Goal: Transaction & Acquisition: Obtain resource

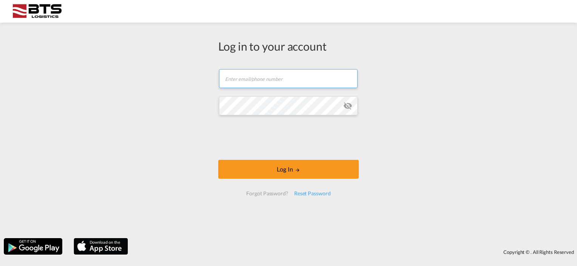
type input "[DOMAIN_NAME][EMAIL_ADDRESS][DOMAIN_NAME]"
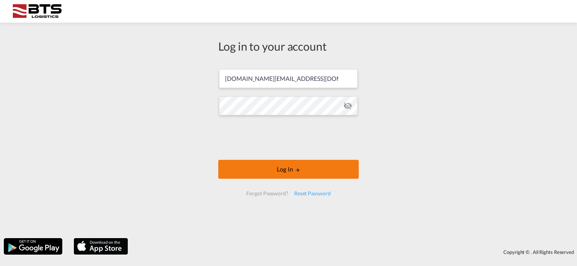
click at [284, 172] on button "Log In" at bounding box center [288, 169] width 140 height 19
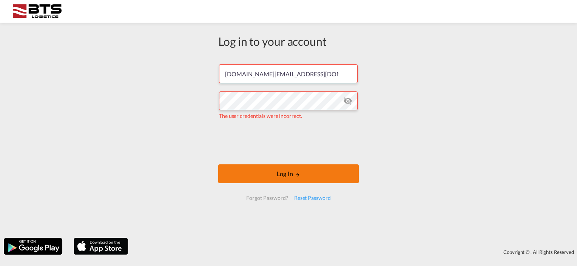
click at [286, 171] on button "Log In" at bounding box center [288, 173] width 140 height 19
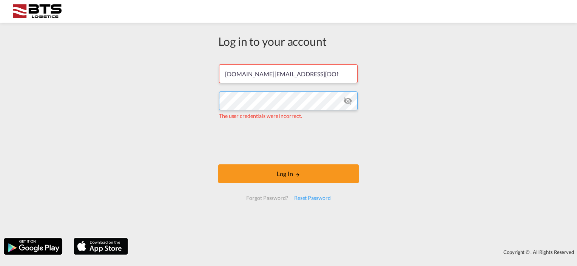
click at [184, 99] on div "Log in to your account [DOMAIN_NAME][EMAIL_ADDRESS][DOMAIN_NAME] The user crede…" at bounding box center [288, 130] width 577 height 208
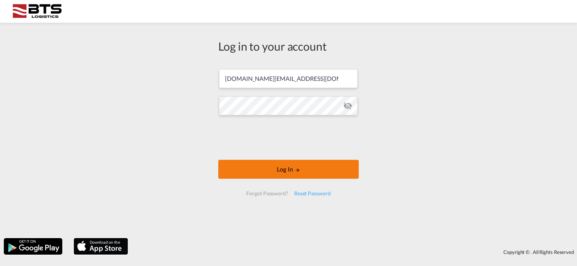
click at [279, 169] on button "Log In" at bounding box center [288, 169] width 140 height 19
click at [282, 166] on button "Log In" at bounding box center [288, 169] width 140 height 19
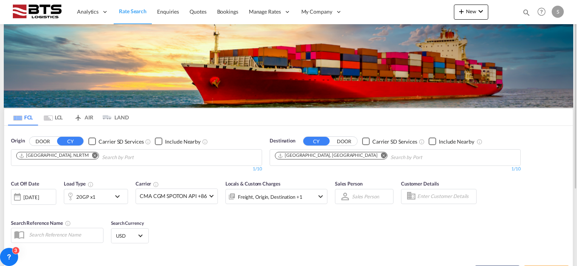
click at [381, 154] on md-icon "Remove" at bounding box center [384, 155] width 6 height 6
click at [304, 155] on body "Analytics Reports Dashboard Rate Search Enquiries Quotes Bookings" at bounding box center [288, 133] width 577 height 266
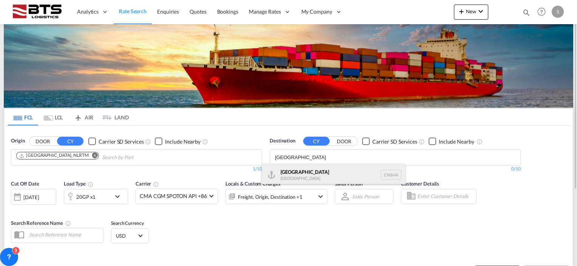
type input "[GEOGRAPHIC_DATA]"
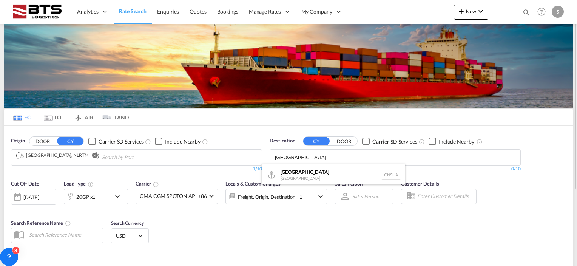
drag, startPoint x: 293, startPoint y: 170, endPoint x: 271, endPoint y: 234, distance: 67.9
click at [293, 170] on div "Shanghai [GEOGRAPHIC_DATA] [GEOGRAPHIC_DATA]" at bounding box center [333, 174] width 143 height 23
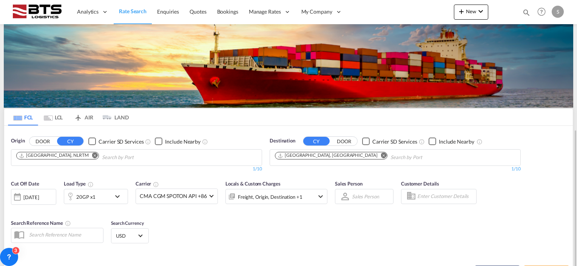
scroll to position [75, 0]
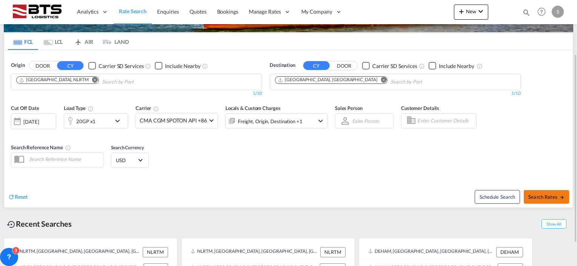
click at [545, 195] on span "Search Rates" at bounding box center [546, 197] width 36 height 6
type input "NLRTM to CNSHA / [DATE]"
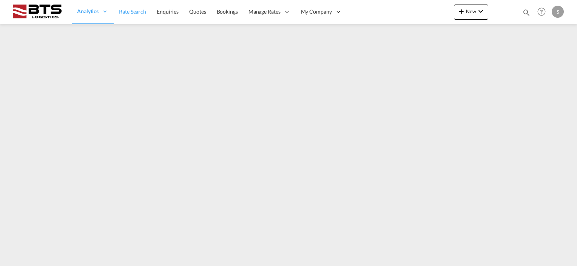
click at [127, 14] on span "Rate Search" at bounding box center [132, 11] width 27 height 6
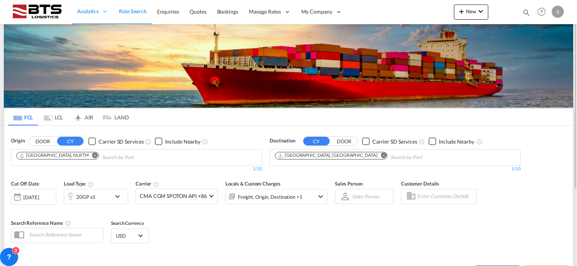
click at [381, 154] on md-icon "Remove" at bounding box center [384, 155] width 6 height 6
click at [302, 155] on input "Chips input." at bounding box center [311, 157] width 72 height 12
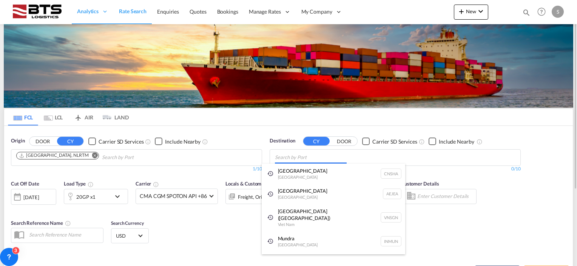
click at [289, 156] on body "Analytics Reports Dashboard Rate Search Enquiries Quotes Bookings" at bounding box center [288, 133] width 577 height 266
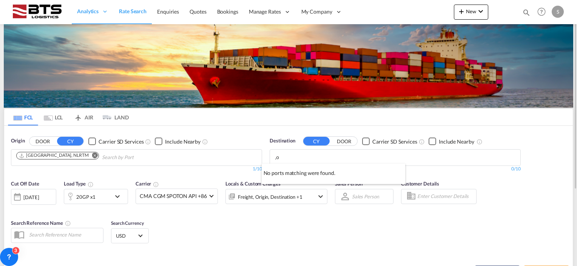
type input ","
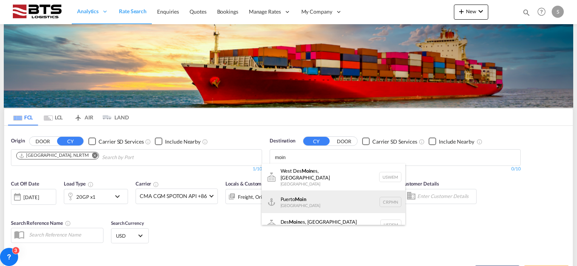
type input "moin"
click at [297, 198] on div "Puerto Moin Costa Rica CRPMN" at bounding box center [333, 201] width 143 height 23
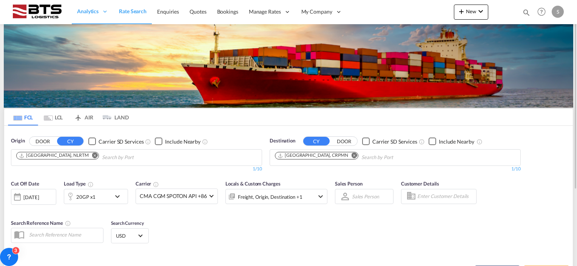
click at [114, 193] on md-icon "icon-chevron-down" at bounding box center [119, 196] width 13 height 9
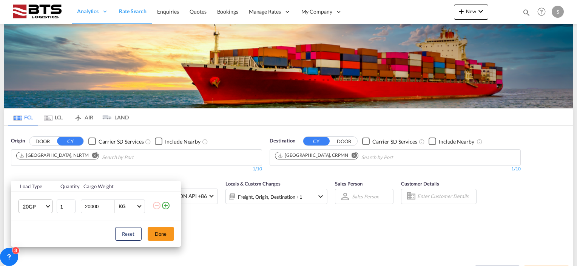
click at [48, 205] on span "Choose: \a20GP" at bounding box center [48, 205] width 4 height 4
click at [36, 212] on md-option "40HC" at bounding box center [41, 211] width 51 height 18
click at [154, 237] on button "Done" at bounding box center [161, 234] width 26 height 14
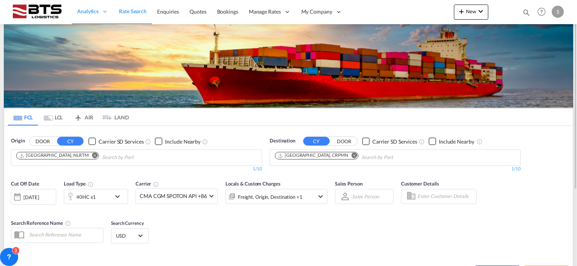
drag, startPoint x: 205, startPoint y: 222, endPoint x: 282, endPoint y: 222, distance: 77.0
click at [207, 222] on div "Cut Off Date 11 Aug 2025 11/08/2025 Load Type 40HC x1 Carrier CMA CGM SPOTON AP…" at bounding box center [288, 213] width 568 height 74
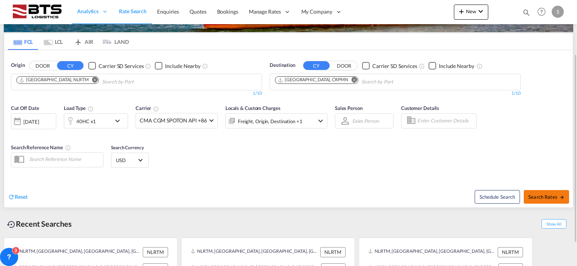
click at [533, 198] on span "Search Rates" at bounding box center [546, 197] width 36 height 6
type input "NLRTM to CRPMN / 11 Aug 2025"
